Goal: Task Accomplishment & Management: Complete application form

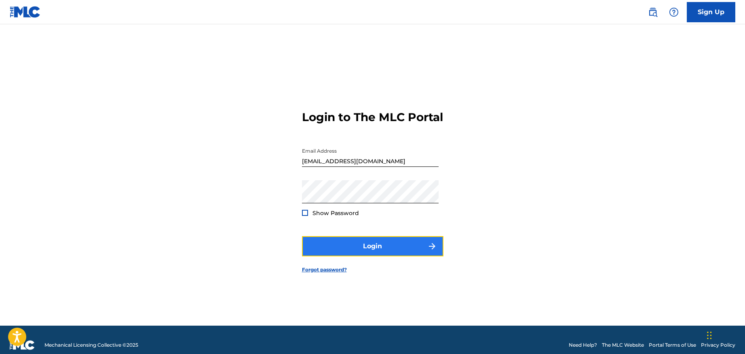
click at [390, 254] on button "Login" at bounding box center [373, 246] width 142 height 20
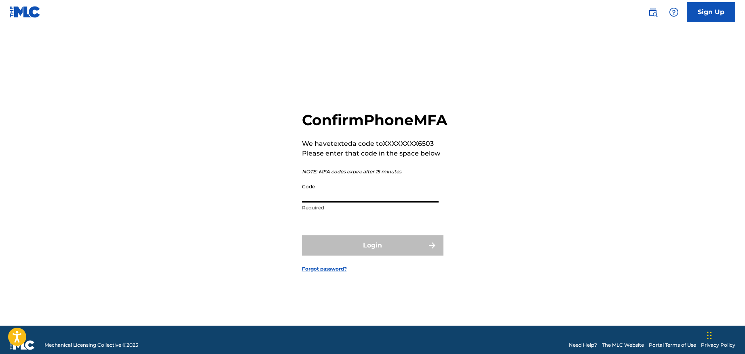
click at [336, 202] on input "Code" at bounding box center [370, 190] width 137 height 23
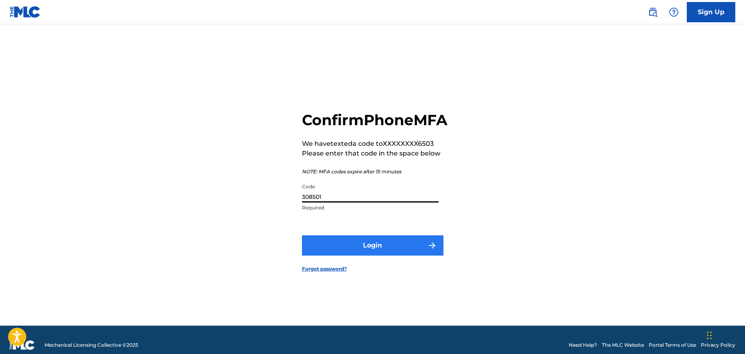
type input "308501"
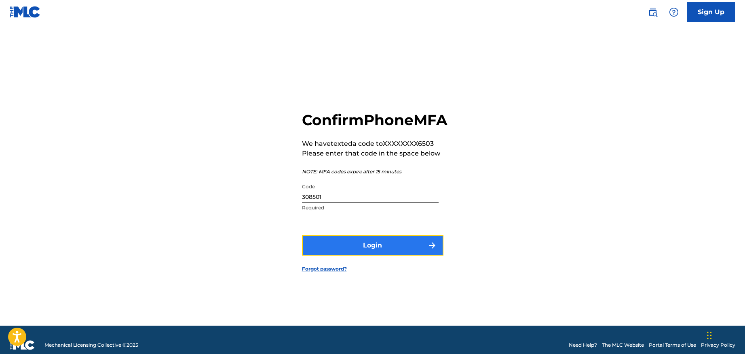
click at [364, 255] on button "Login" at bounding box center [373, 245] width 142 height 20
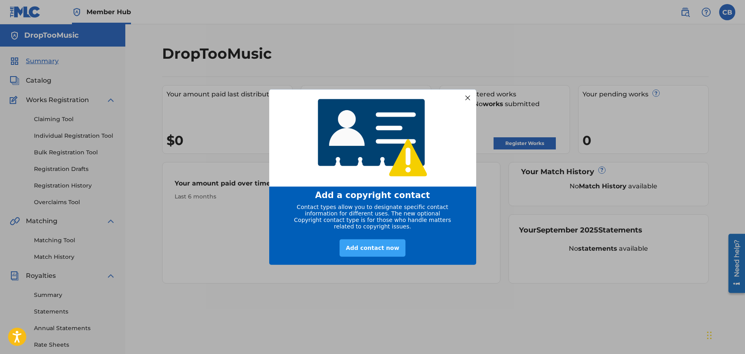
click at [364, 252] on div "Add contact now" at bounding box center [373, 247] width 66 height 17
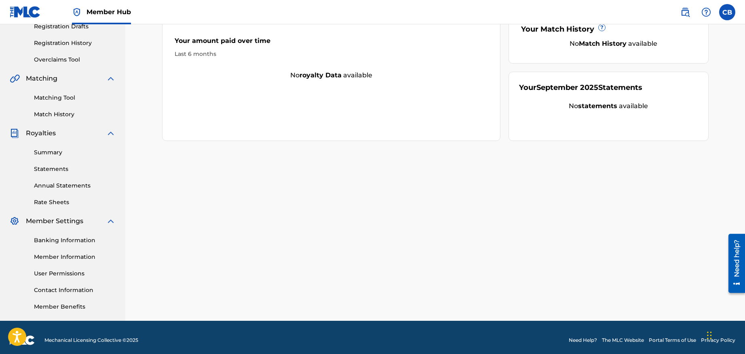
scroll to position [148, 0]
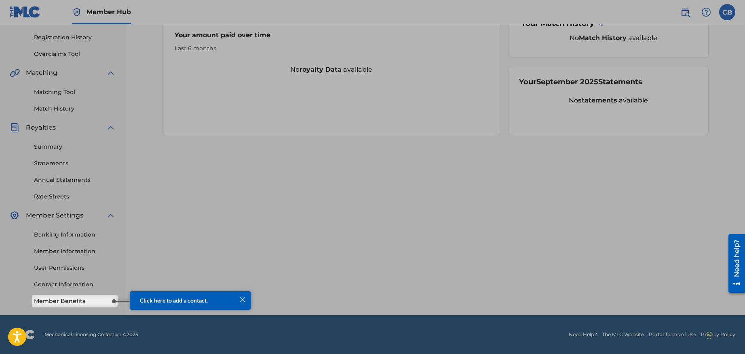
click at [196, 156] on div at bounding box center [372, 73] width 745 height 443
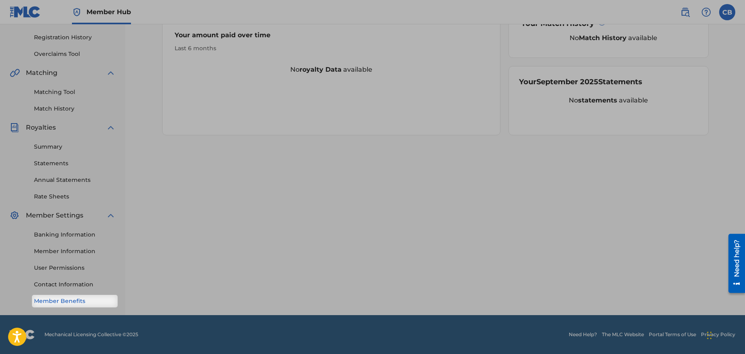
click at [99, 297] on link "Member Benefits" at bounding box center [75, 300] width 82 height 8
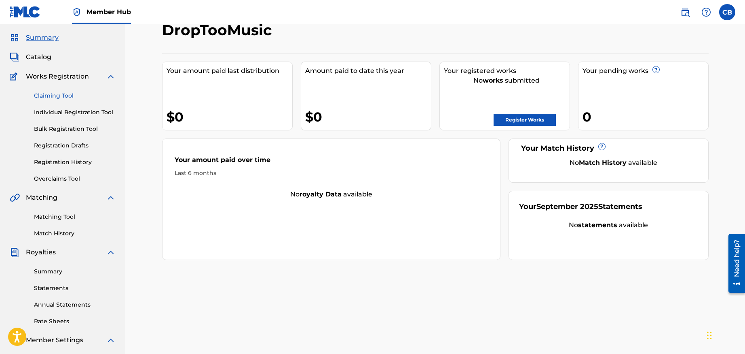
scroll to position [0, 0]
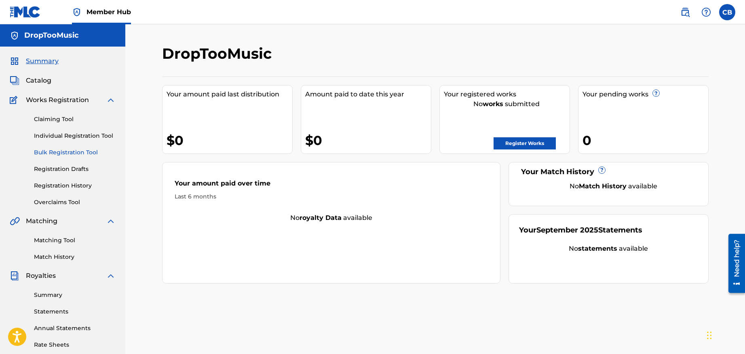
click at [50, 150] on link "Bulk Registration Tool" at bounding box center [75, 152] width 82 height 8
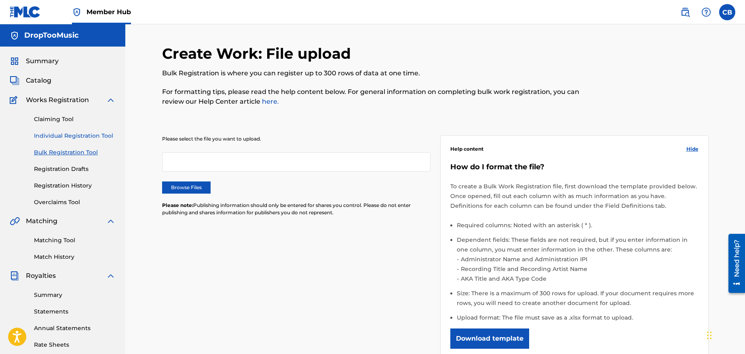
click at [56, 136] on link "Individual Registration Tool" at bounding box center [75, 135] width 82 height 8
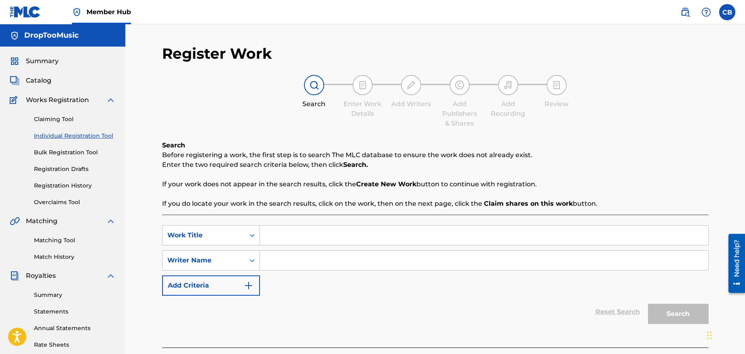
click at [277, 235] on input "Search Form" at bounding box center [484, 234] width 449 height 19
type input "Cyberchrist"
click at [272, 261] on input "Search Form" at bounding box center [484, 259] width 449 height 19
click at [276, 262] on input "Search Form" at bounding box center [484, 259] width 449 height 19
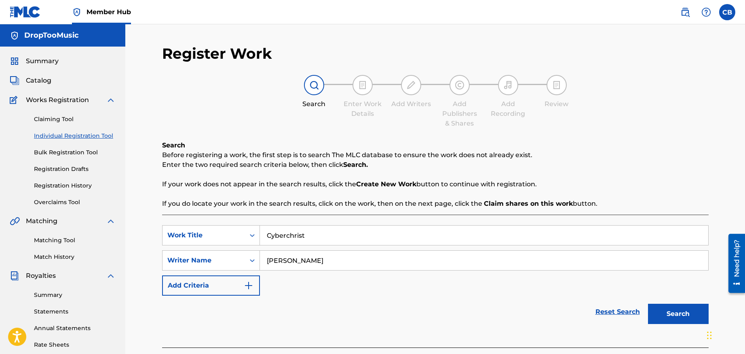
click at [291, 263] on input "[PERSON_NAME]" at bounding box center [484, 259] width 449 height 19
type input "[PERSON_NAME]"
click at [663, 310] on button "Search" at bounding box center [678, 313] width 61 height 20
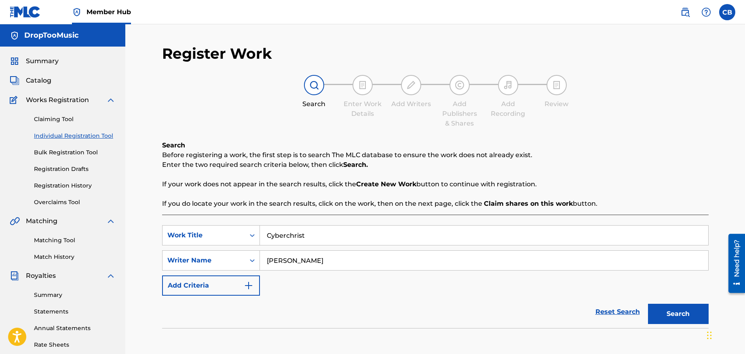
click at [360, 85] on img at bounding box center [363, 85] width 10 height 10
click at [610, 312] on link "Reset Search" at bounding box center [618, 312] width 53 height 18
click at [304, 238] on input "Search Form" at bounding box center [484, 234] width 449 height 19
type input "Y"
type input "Cyberchrist"
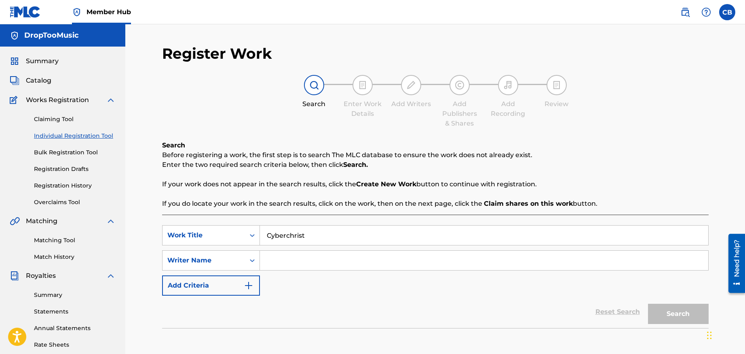
click at [292, 263] on input "Search Form" at bounding box center [484, 259] width 449 height 19
type input "[PERSON_NAME]"
click at [666, 314] on button "Search" at bounding box center [678, 313] width 61 height 20
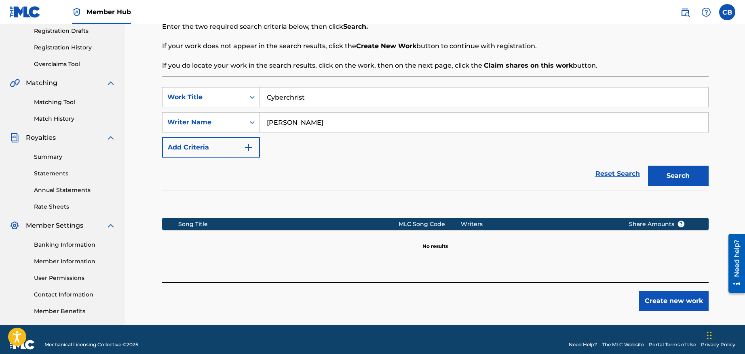
scroll to position [140, 0]
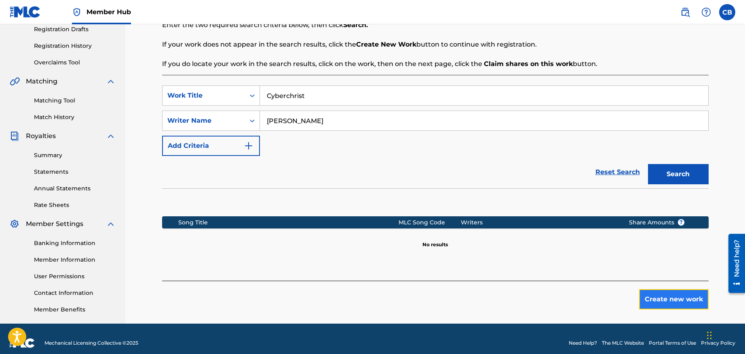
click at [673, 299] on button "Create new work" at bounding box center [675, 299] width 70 height 20
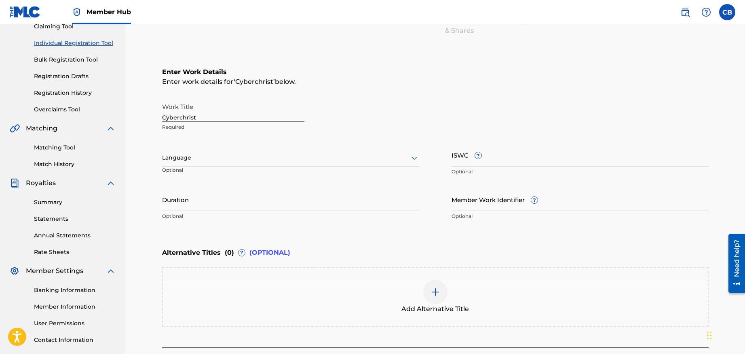
scroll to position [96, 0]
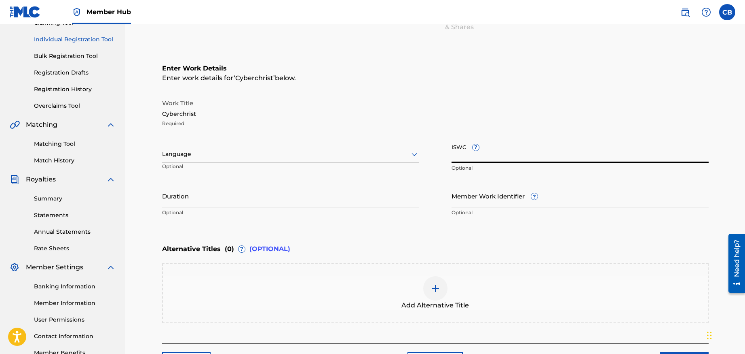
click at [493, 151] on input "ISWC ?" at bounding box center [580, 151] width 257 height 23
paste input "ISRC QMAAK1745387"
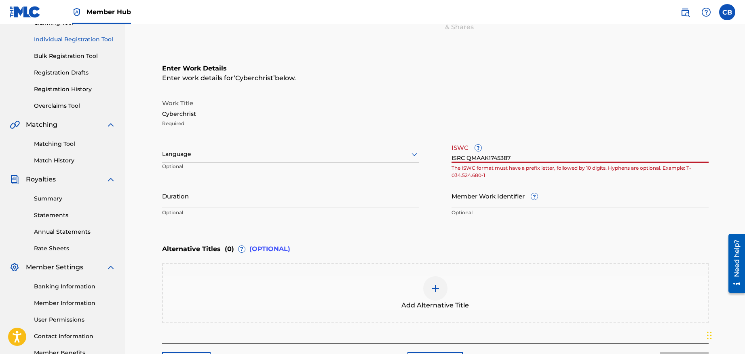
drag, startPoint x: 468, startPoint y: 157, endPoint x: 448, endPoint y: 156, distance: 20.2
click at [448, 156] on div "Work Title Cyberchrist Required Language Optional ISWC ? ISRC QMAAK1745387 The …" at bounding box center [435, 157] width 547 height 125
type input "QMAAK1745387"
click at [518, 184] on input "Member Work Identifier ?" at bounding box center [580, 195] width 257 height 23
drag, startPoint x: 452, startPoint y: 157, endPoint x: 500, endPoint y: 157, distance: 47.7
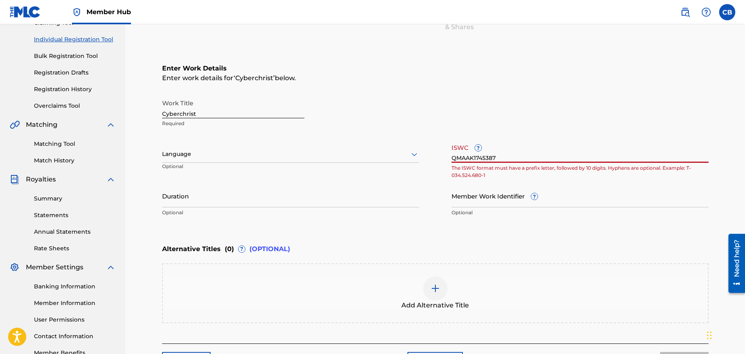
click at [500, 157] on input "QMAAK1745387" at bounding box center [580, 151] width 257 height 23
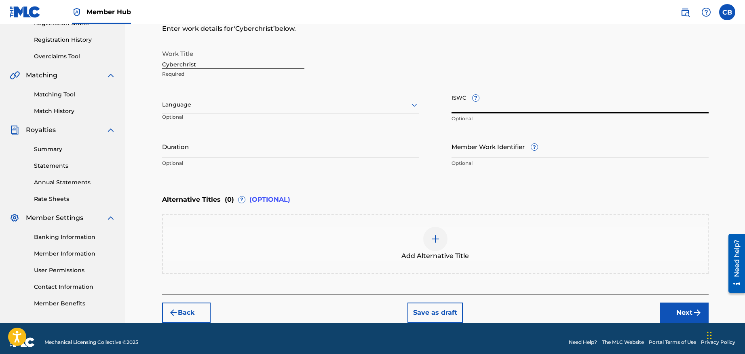
scroll to position [153, 0]
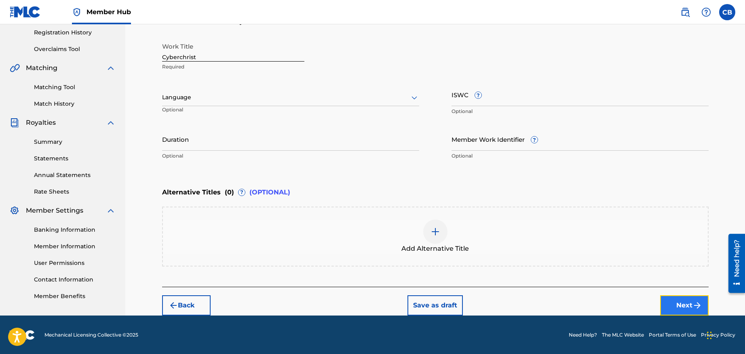
click at [677, 306] on button "Next" at bounding box center [685, 305] width 49 height 20
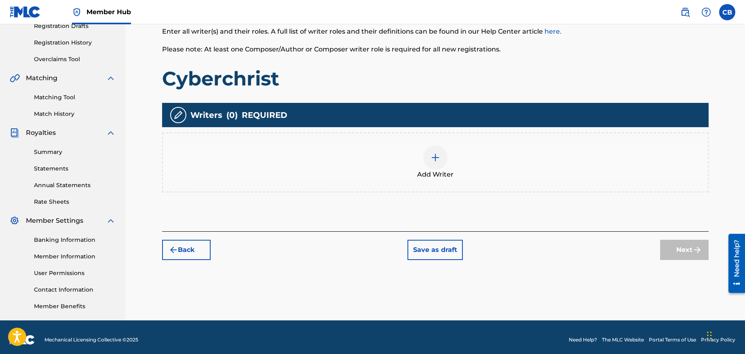
scroll to position [148, 0]
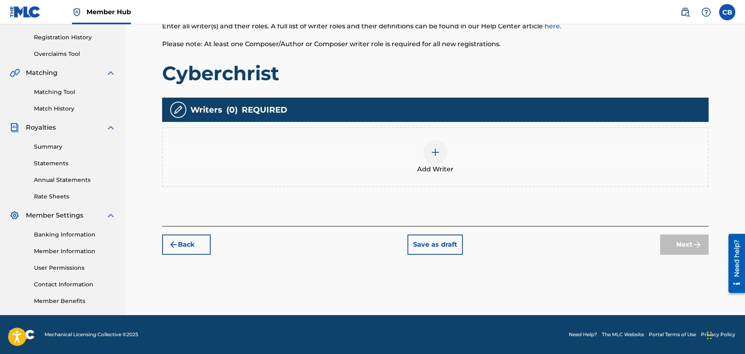
click at [184, 133] on div "Add Writer" at bounding box center [435, 157] width 547 height 60
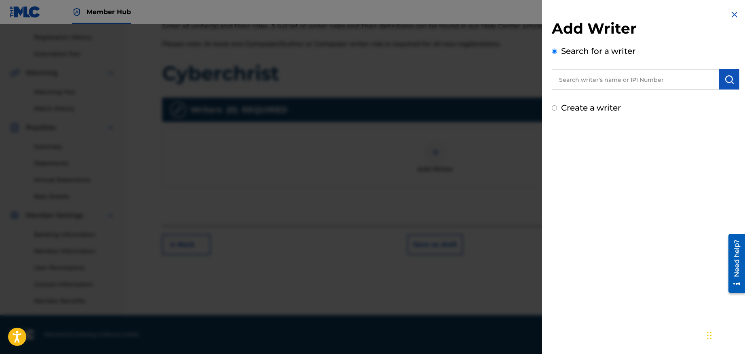
click at [606, 182] on div "Add Writer Search for a writer Create a writer" at bounding box center [645, 177] width 207 height 354
click at [296, 162] on div at bounding box center [372, 201] width 745 height 354
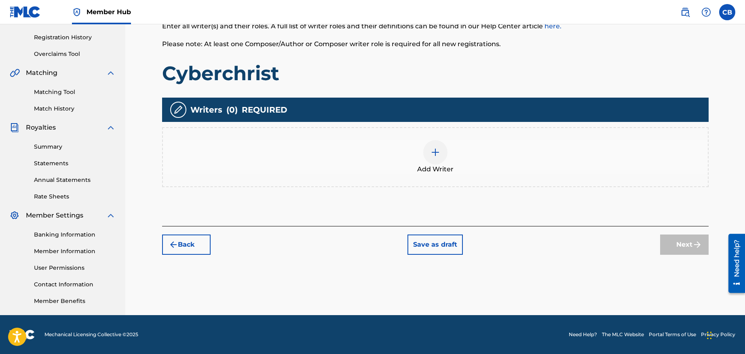
click at [435, 153] on img at bounding box center [436, 152] width 10 height 10
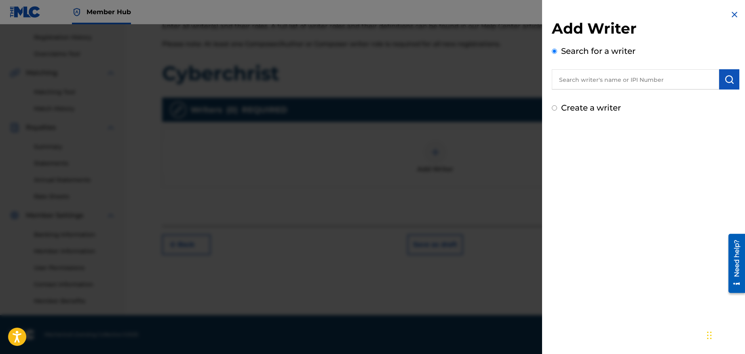
click at [571, 81] on input "text" at bounding box center [635, 79] width 167 height 20
type input "[PERSON_NAME]"
click at [727, 80] on img "submit" at bounding box center [730, 79] width 10 height 10
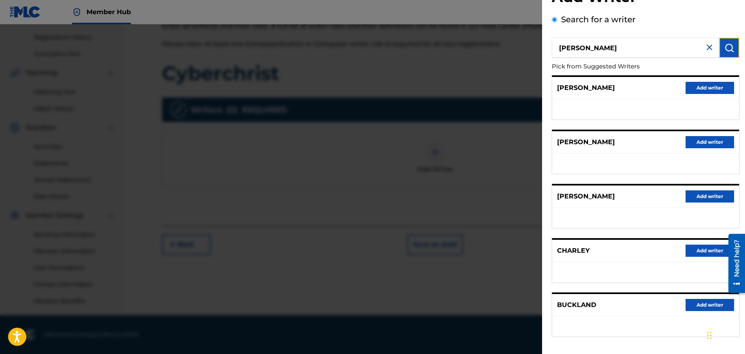
scroll to position [66, 0]
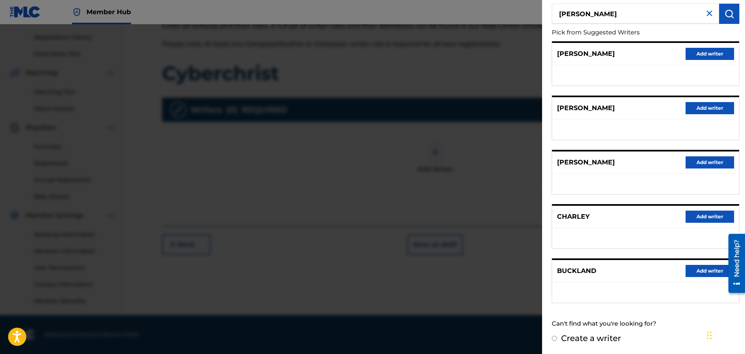
click at [735, 263] on div "Need help?" at bounding box center [737, 257] width 11 height 37
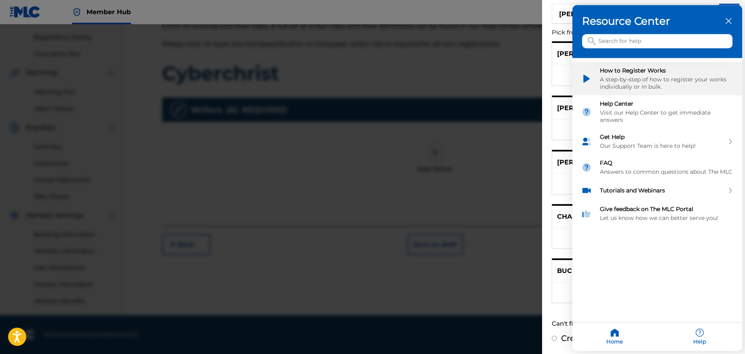
click at [590, 76] on img "How to Register Works" at bounding box center [587, 79] width 11 height 11
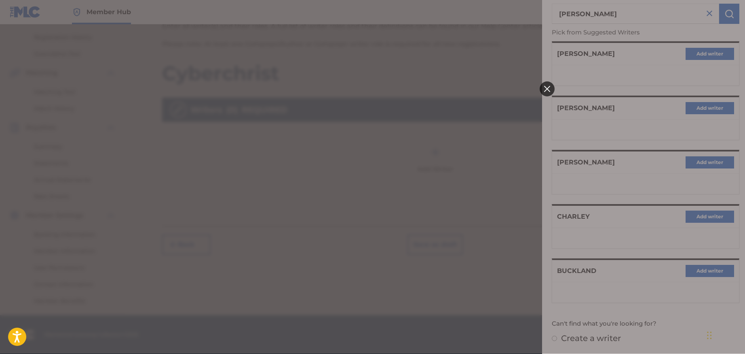
scroll to position [0, 0]
click at [547, 87] on icon at bounding box center [547, 89] width 6 height 6
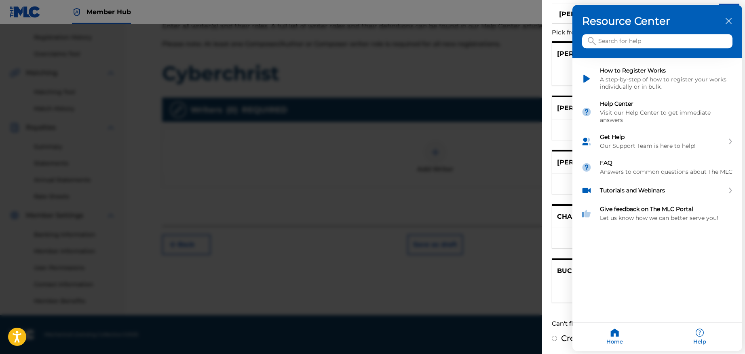
click at [459, 190] on div at bounding box center [372, 177] width 745 height 354
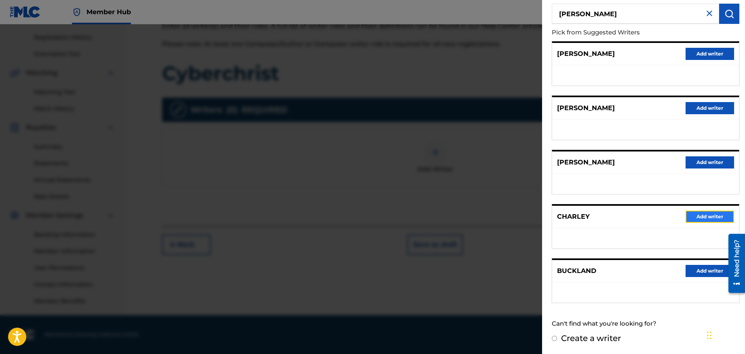
click at [701, 215] on button "Add writer" at bounding box center [710, 216] width 49 height 12
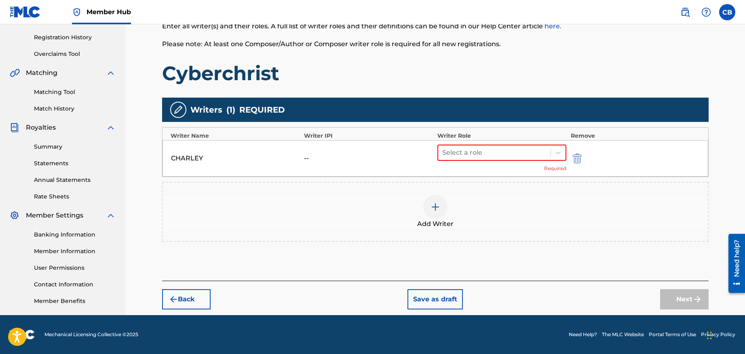
click at [211, 158] on div "CHARLEY" at bounding box center [235, 158] width 129 height 10
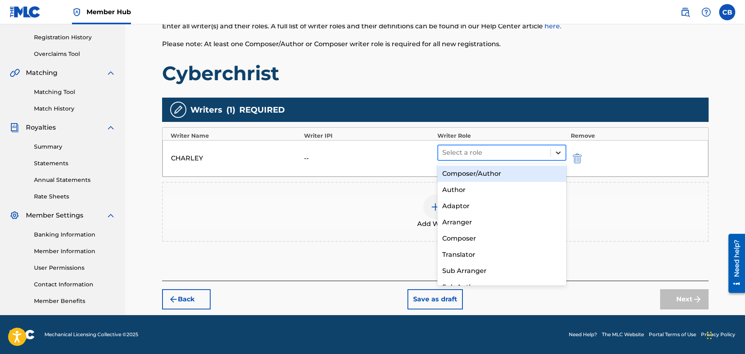
click at [560, 150] on icon at bounding box center [559, 152] width 8 height 8
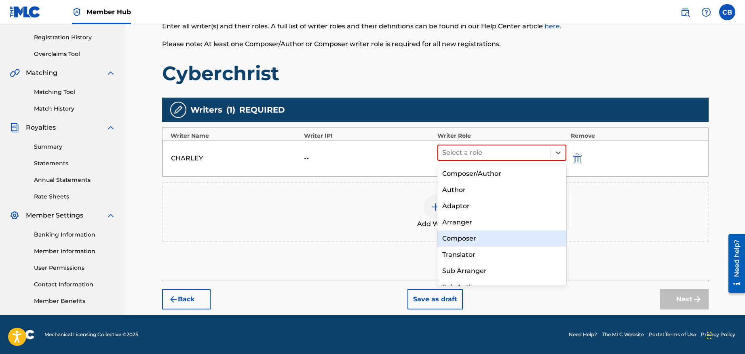
click at [462, 237] on div "Composer" at bounding box center [502, 238] width 129 height 16
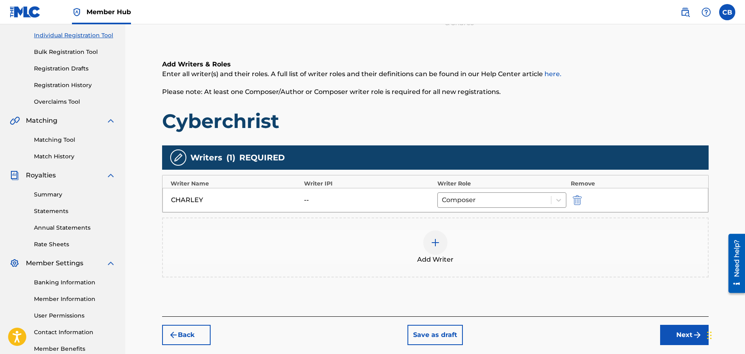
scroll to position [94, 0]
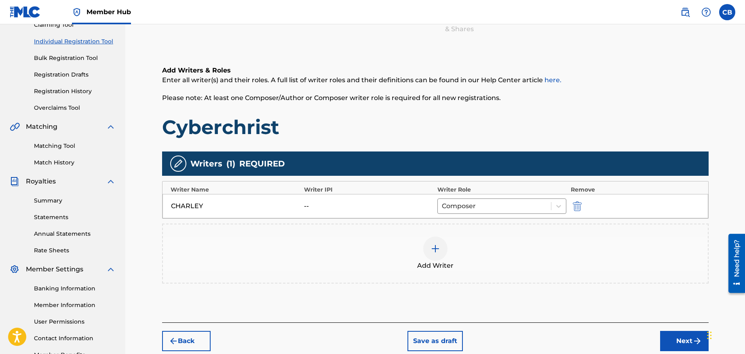
click at [336, 204] on div "--" at bounding box center [322, 206] width 36 height 10
click at [328, 205] on div "--" at bounding box center [322, 206] width 36 height 10
click at [436, 246] on img at bounding box center [436, 249] width 10 height 10
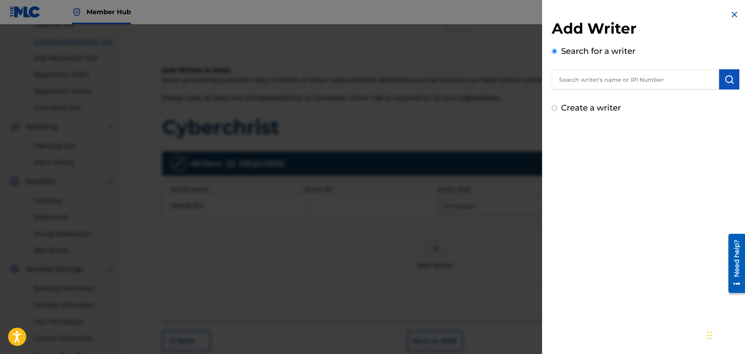
click at [578, 80] on input "text" at bounding box center [635, 79] width 167 height 20
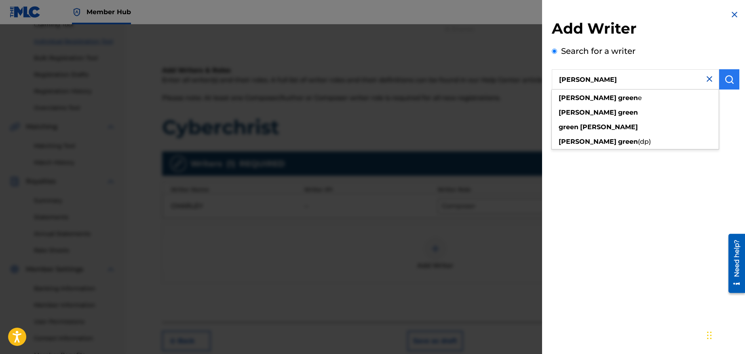
type input "[PERSON_NAME]"
click at [727, 80] on img "submit" at bounding box center [730, 79] width 10 height 10
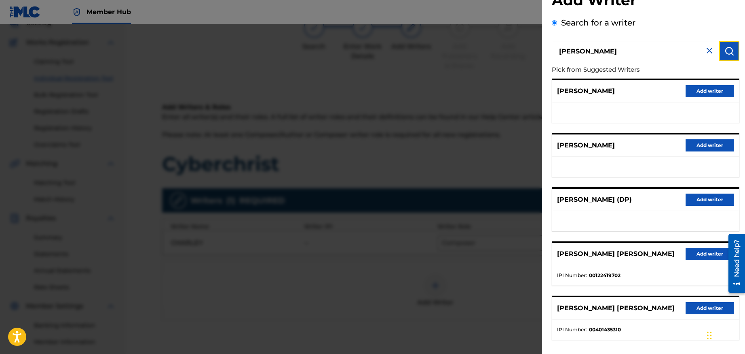
scroll to position [0, 0]
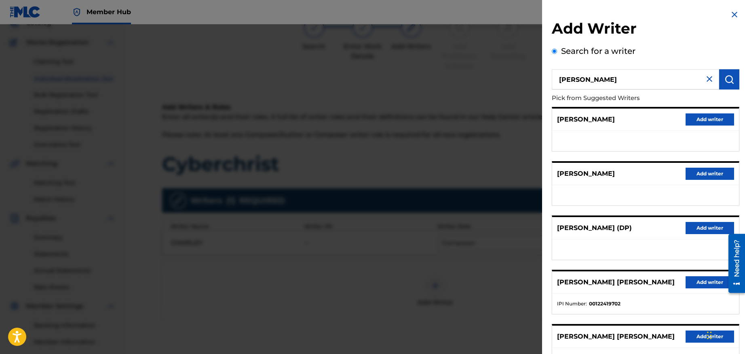
click at [708, 82] on img at bounding box center [710, 79] width 10 height 10
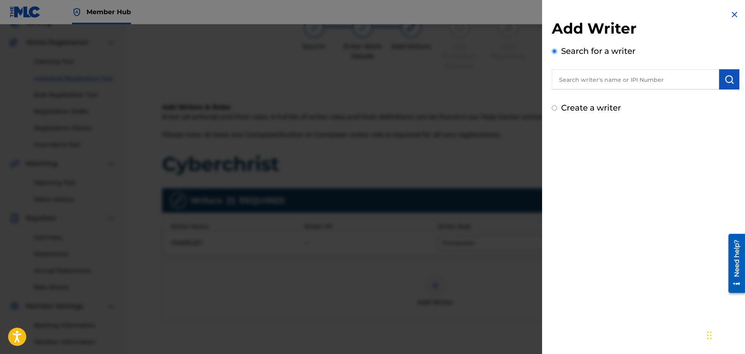
click at [732, 13] on img at bounding box center [735, 15] width 10 height 10
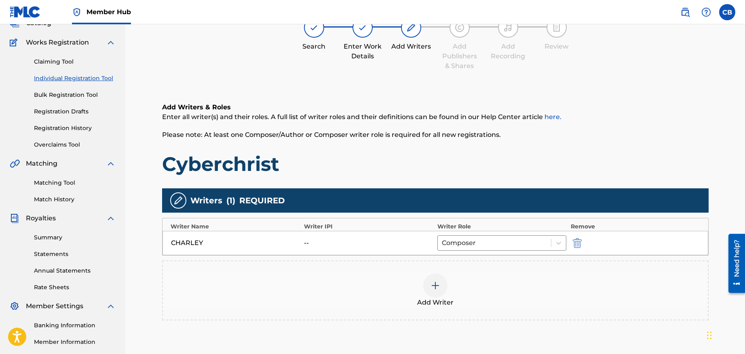
drag, startPoint x: 302, startPoint y: 239, endPoint x: 293, endPoint y: 239, distance: 9.3
click at [302, 239] on div "CHARLEY -- Composer" at bounding box center [436, 243] width 546 height 24
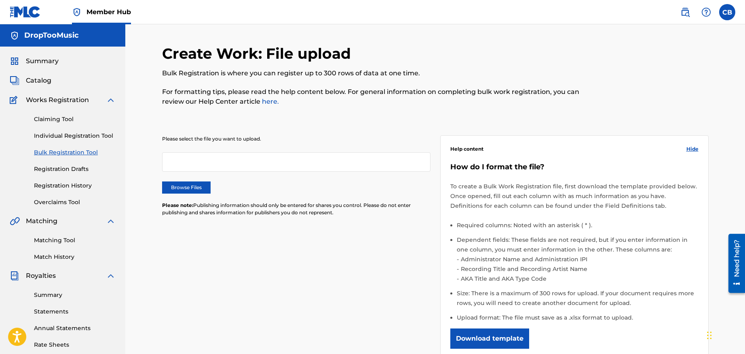
scroll to position [57, 0]
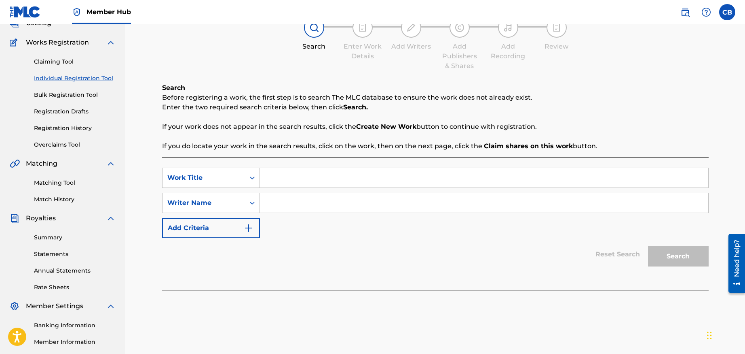
click at [288, 176] on input "Search Form" at bounding box center [484, 177] width 449 height 19
click at [727, 12] on label at bounding box center [728, 12] width 16 height 16
click at [728, 12] on input "CB [PERSON_NAME] [PERSON_NAME][EMAIL_ADDRESS][DOMAIN_NAME] Notification Prefere…" at bounding box center [728, 12] width 0 height 0
click at [273, 179] on input "Search Form" at bounding box center [484, 177] width 449 height 19
type input "Cyberchrist"
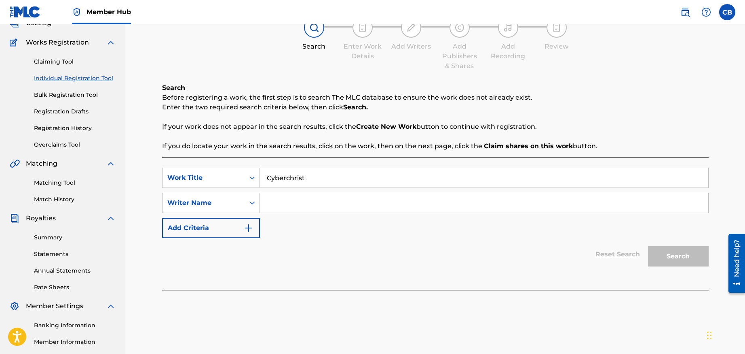
click at [287, 206] on input "Search Form" at bounding box center [484, 202] width 449 height 19
type input "[PERSON_NAME]"
click at [667, 258] on button "Search" at bounding box center [678, 256] width 61 height 20
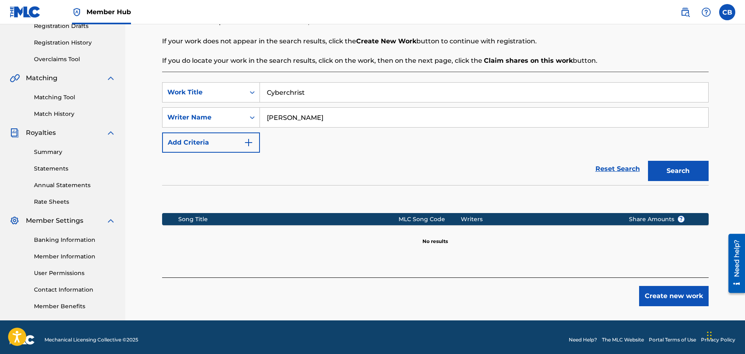
scroll to position [148, 0]
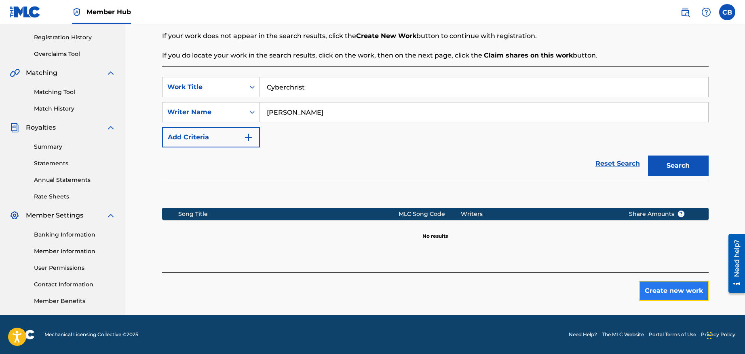
click at [676, 291] on button "Create new work" at bounding box center [675, 290] width 70 height 20
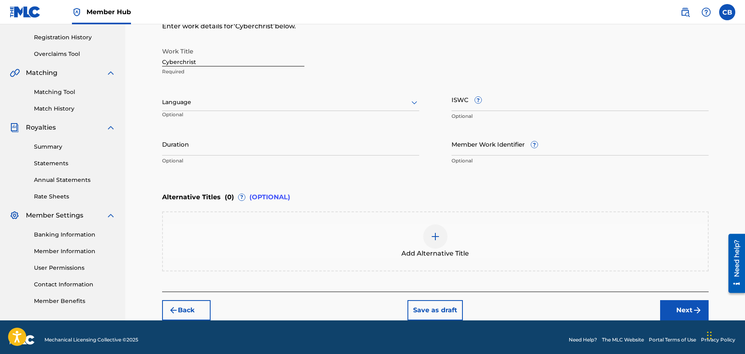
scroll to position [153, 0]
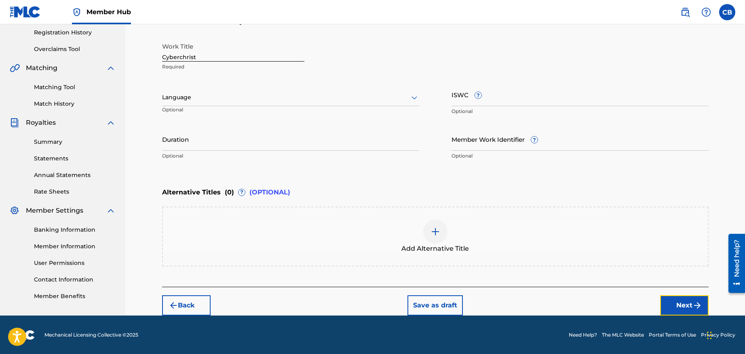
click at [683, 307] on button "Next" at bounding box center [685, 305] width 49 height 20
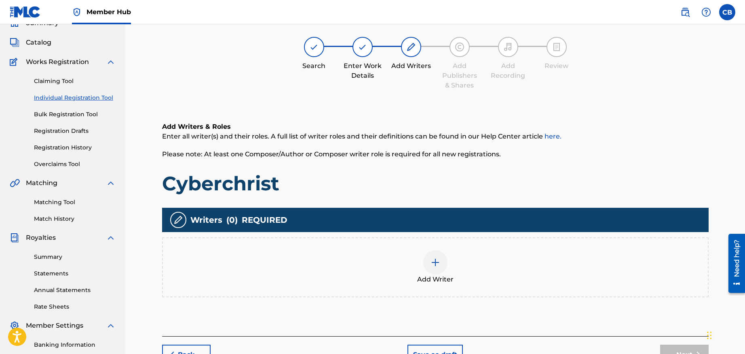
scroll to position [36, 0]
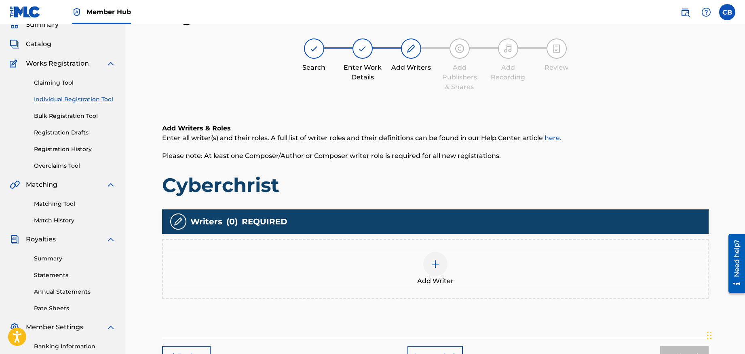
click at [204, 244] on div "Add Writer" at bounding box center [435, 269] width 547 height 60
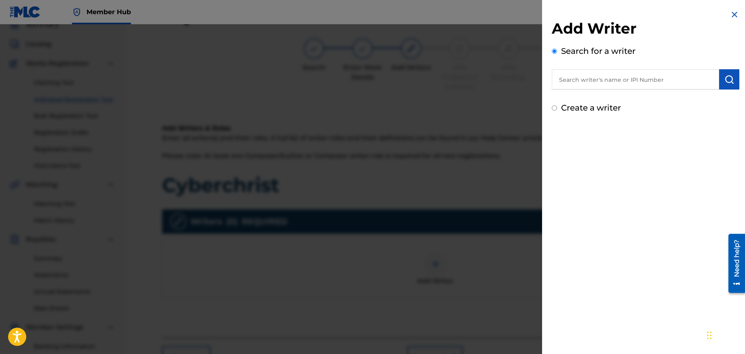
click at [581, 81] on input "text" at bounding box center [635, 79] width 167 height 20
click at [586, 78] on input "[PERSON_NAME]" at bounding box center [635, 79] width 167 height 20
click at [587, 78] on input "[PERSON_NAME]" at bounding box center [635, 79] width 167 height 20
click at [584, 79] on input "[PERSON_NAME]" at bounding box center [635, 79] width 167 height 20
type input "[PERSON_NAME]"
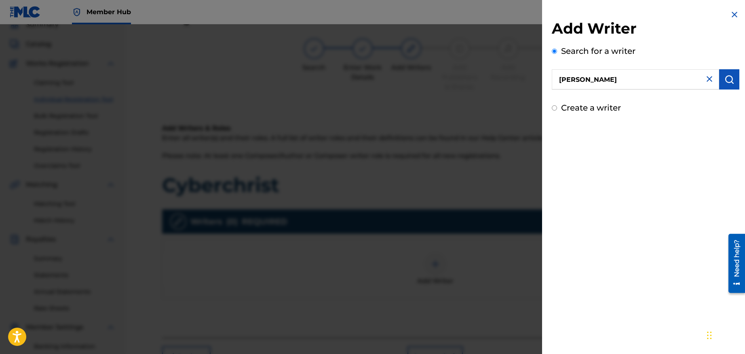
click at [554, 107] on input "Create a writer" at bounding box center [554, 107] width 5 height 5
radio input "false"
radio input "true"
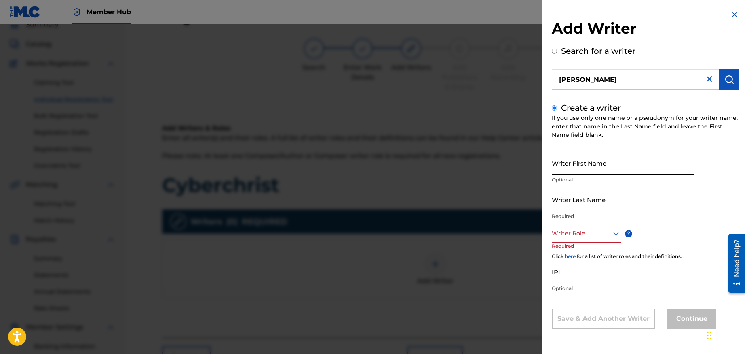
scroll to position [38, 0]
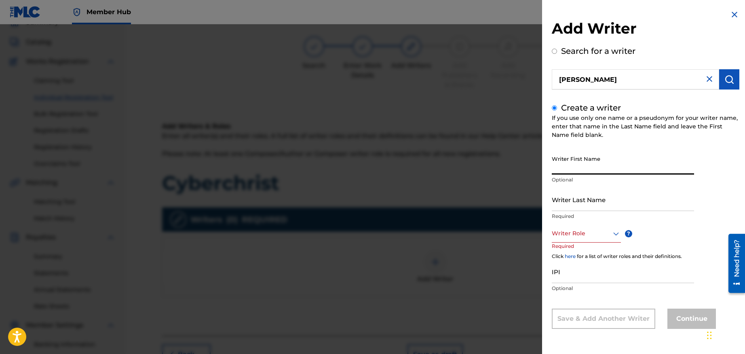
click at [584, 163] on input "Writer First Name" at bounding box center [623, 162] width 142 height 23
drag, startPoint x: 576, startPoint y: 169, endPoint x: 633, endPoint y: 169, distance: 57.4
click at [633, 169] on input "[PERSON_NAME]" at bounding box center [623, 162] width 142 height 23
type input "[PERSON_NAME]"
click at [565, 200] on input "Writer Last Name" at bounding box center [623, 199] width 142 height 23
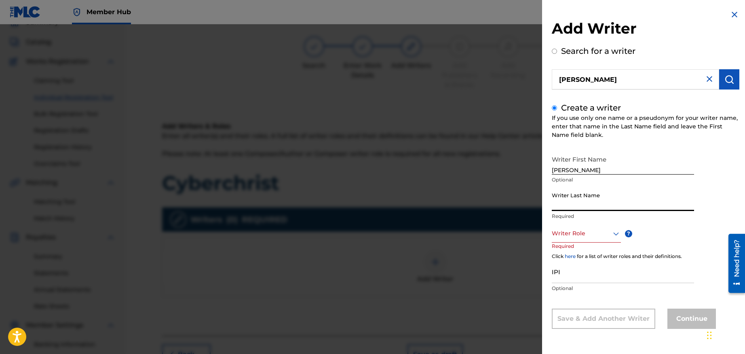
paste input "Buckland"
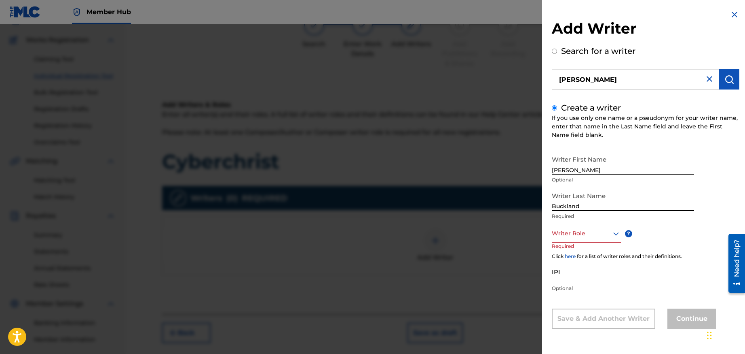
scroll to position [64, 0]
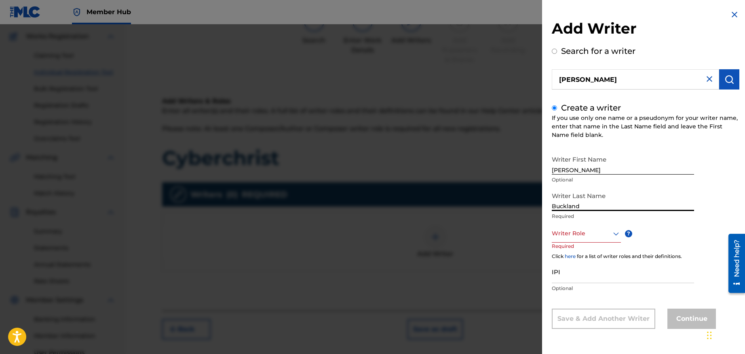
type input "Buckland"
click at [616, 232] on icon at bounding box center [617, 234] width 10 height 10
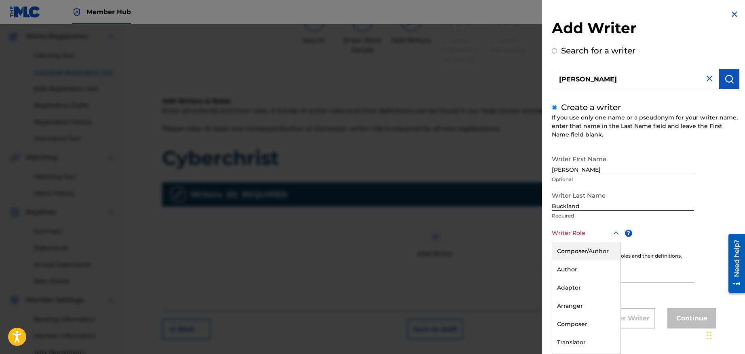
click at [580, 250] on div "Composer/Author" at bounding box center [587, 251] width 68 height 18
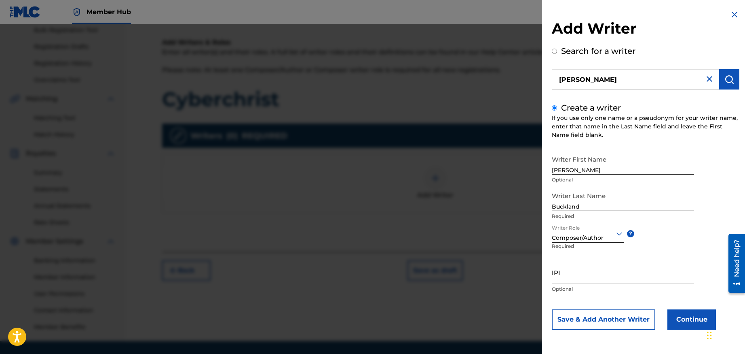
scroll to position [126, 0]
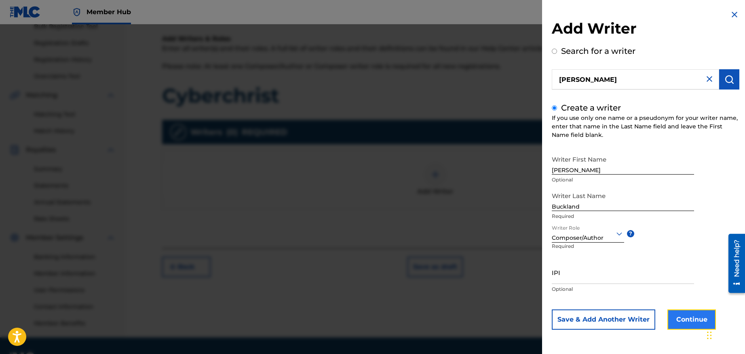
click at [692, 317] on button "Continue" at bounding box center [692, 319] width 49 height 20
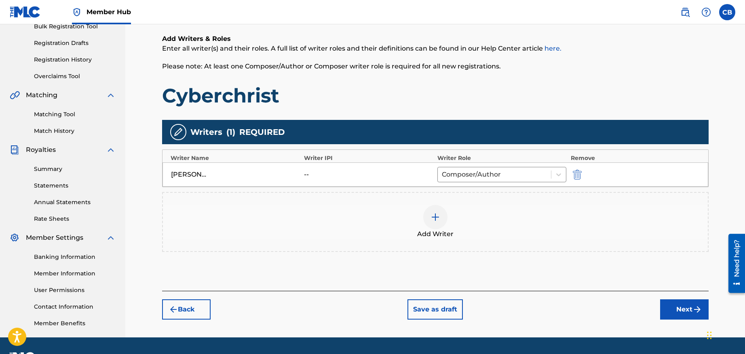
click at [200, 173] on div "[PERSON_NAME]" at bounding box center [189, 174] width 36 height 10
click at [178, 203] on div "Add Writer" at bounding box center [435, 222] width 547 height 60
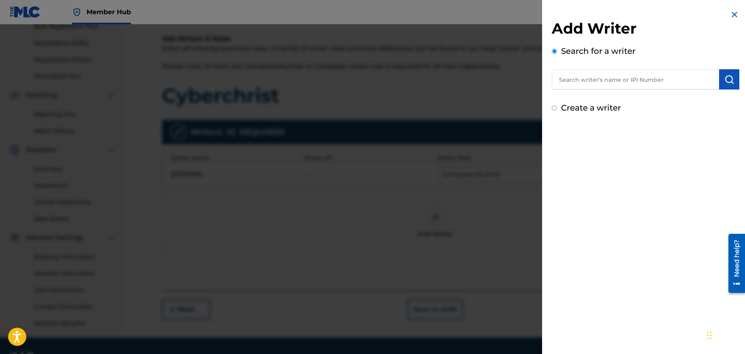
click at [565, 80] on input "text" at bounding box center [635, 79] width 167 height 20
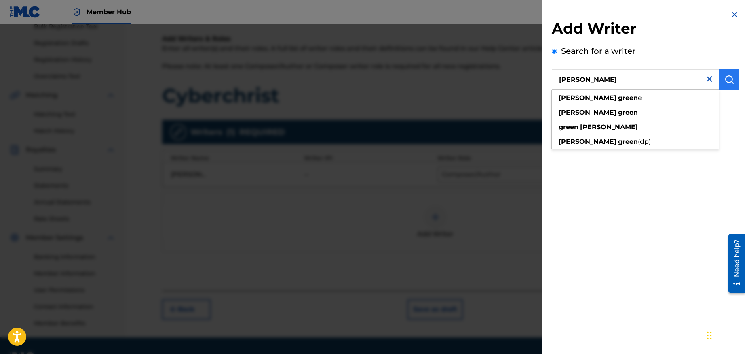
type input "[PERSON_NAME]"
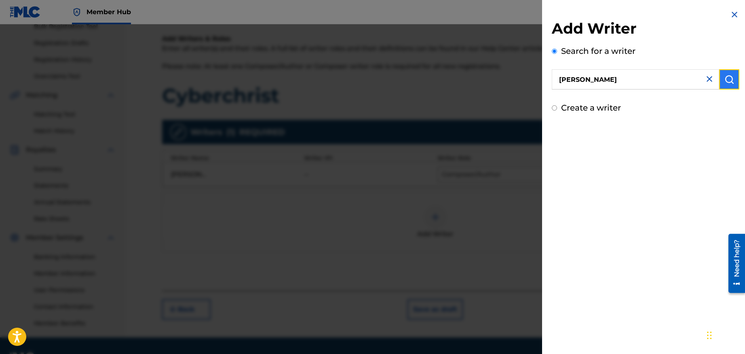
click at [725, 80] on img "submit" at bounding box center [730, 79] width 10 height 10
